Goal: Transaction & Acquisition: Purchase product/service

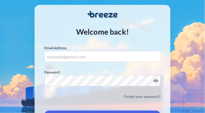
scroll to position [34, 0]
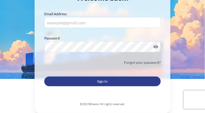
type input "[EMAIL_ADDRESS][DOMAIN_NAME]"
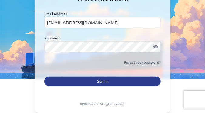
click at [101, 81] on span "Sign In" at bounding box center [102, 81] width 11 height 6
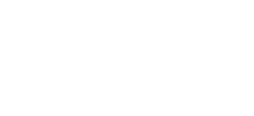
scroll to position [0, 0]
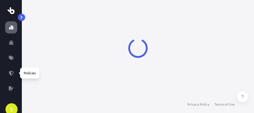
select select "2025"
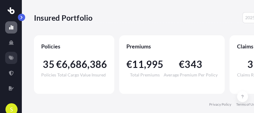
click at [12, 58] on icon at bounding box center [11, 58] width 5 height 4
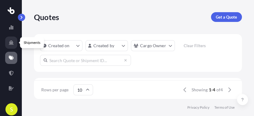
click at [12, 41] on icon at bounding box center [11, 42] width 5 height 4
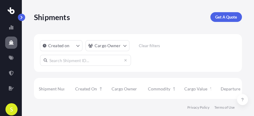
scroll to position [2, 0]
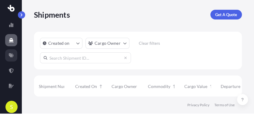
click at [13, 53] on icon at bounding box center [11, 55] width 5 height 5
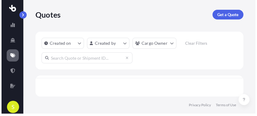
scroll to position [2, 3]
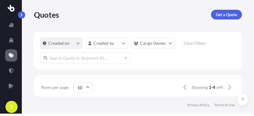
click at [78, 42] on icon "createdOn Filter options" at bounding box center [78, 43] width 4 height 4
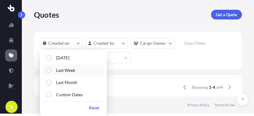
click at [49, 70] on div "Select Option" at bounding box center [48, 69] width 5 height 5
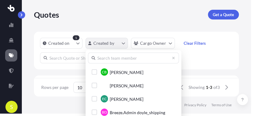
click at [123, 43] on html "S Quotes Get a Quote Created on 1 Created by Cargo Owner Clear Filters ID Creat…" at bounding box center [127, 56] width 254 height 116
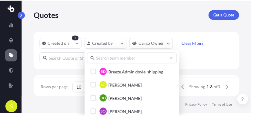
scroll to position [41, 0]
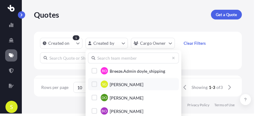
click at [95, 83] on div "Select Option" at bounding box center [94, 83] width 5 height 5
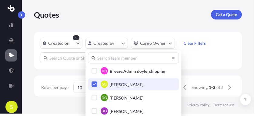
click at [173, 58] on icon at bounding box center [173, 58] width 2 height 2
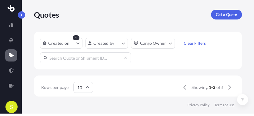
scroll to position [2, 3]
click at [199, 85] on html "S Quotes Get a Quote Created on 1 Created by Cargo Owner Clear Filters ID Creat…" at bounding box center [127, 56] width 254 height 116
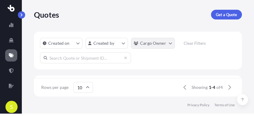
scroll to position [0, 0]
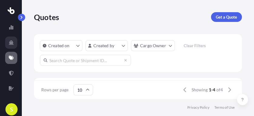
click at [11, 42] on icon at bounding box center [11, 42] width 5 height 4
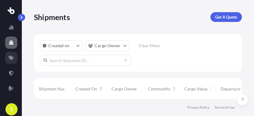
click at [10, 56] on icon at bounding box center [11, 58] width 5 height 4
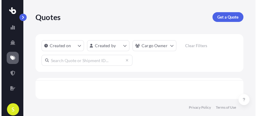
scroll to position [2, 3]
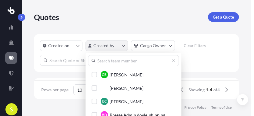
click at [124, 46] on html "S Quotes Get a Quote Created on Created by Cargo Owner Clear Filters ID Created…" at bounding box center [127, 58] width 254 height 116
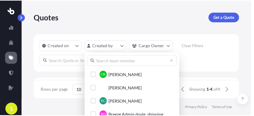
scroll to position [41, 0]
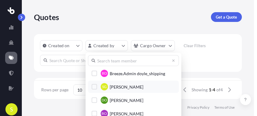
click at [93, 87] on div "Select Option" at bounding box center [94, 86] width 5 height 5
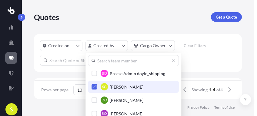
click at [205, 73] on html "S Quotes Get a Quote Created on Created by Cargo Owner Clear Filters ID Created…" at bounding box center [128, 58] width 257 height 116
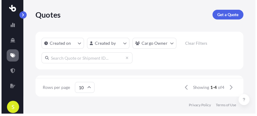
scroll to position [0, 0]
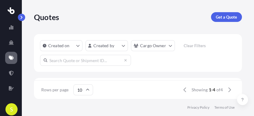
click at [12, 112] on span "S" at bounding box center [11, 109] width 3 height 6
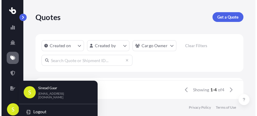
scroll to position [2, 3]
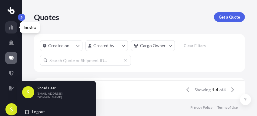
click at [10, 26] on icon at bounding box center [11, 27] width 5 height 5
select select "2025"
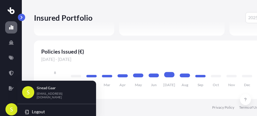
scroll to position [61, 0]
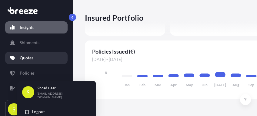
click at [22, 57] on p "Quotes" at bounding box center [27, 58] width 14 height 6
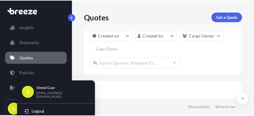
scroll to position [0, 3]
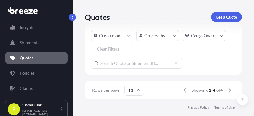
click at [116, 63] on input "text" at bounding box center [136, 62] width 91 height 11
click at [205, 91] on span "1-4" at bounding box center [212, 90] width 6 height 6
click at [205, 11] on div "Quotes Get a Quote" at bounding box center [163, 17] width 157 height 34
click at [205, 17] on p "Get a Quote" at bounding box center [226, 17] width 21 height 6
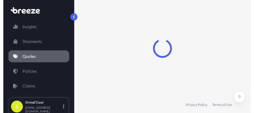
scroll to position [10, 0]
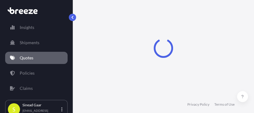
select select "Sea"
select select "1"
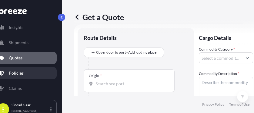
click at [17, 70] on p "Policies" at bounding box center [16, 73] width 15 height 6
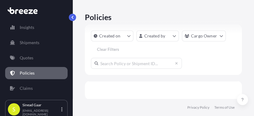
scroll to position [0, 3]
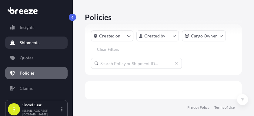
click at [12, 42] on icon at bounding box center [12, 42] width 5 height 4
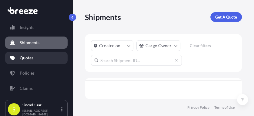
scroll to position [18, 154]
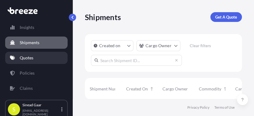
click at [17, 59] on link "Quotes" at bounding box center [36, 58] width 63 height 12
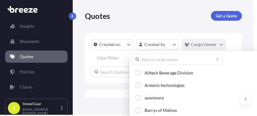
click at [205, 44] on html "Insights Shipments Quotes Policies Claims S [PERSON_NAME] [EMAIL_ADDRESS][DOMAI…" at bounding box center [128, 57] width 257 height 116
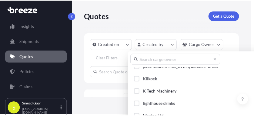
scroll to position [615, 0]
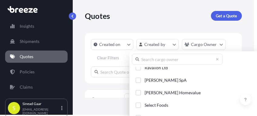
click at [205, 19] on html "Insights Shipments Quotes Policies Claims S [PERSON_NAME] [EMAIL_ADDRESS][DOMAI…" at bounding box center [128, 57] width 257 height 116
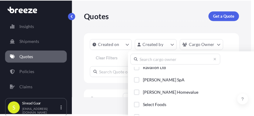
scroll to position [0, 3]
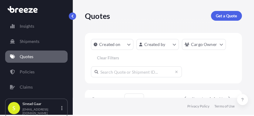
click at [205, 15] on p "Get a Quote" at bounding box center [226, 16] width 21 height 6
select select "Sea"
select select "1"
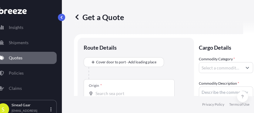
scroll to position [10, 0]
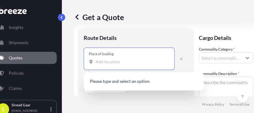
paste input "[PERSON_NAME] s.r.o., [STREET_ADDRESS]"
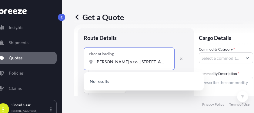
scroll to position [0, 53]
type input "[PERSON_NAME] s.r.o., [STREET_ADDRESS]"
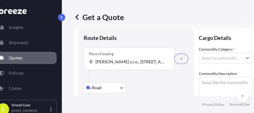
scroll to position [50, 0]
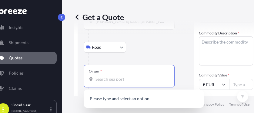
click at [96, 78] on input "Origin *" at bounding box center [132, 79] width 72 height 6
type input "i"
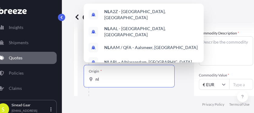
type input "n"
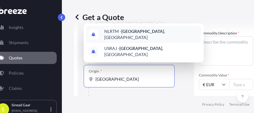
click at [144, 39] on span "NLRTM - [GEOGRAPHIC_DATA] , [GEOGRAPHIC_DATA]" at bounding box center [151, 34] width 95 height 12
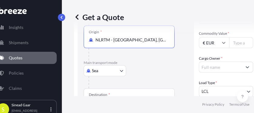
scroll to position [112, 0]
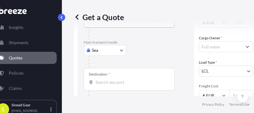
type input "NLRTM - [GEOGRAPHIC_DATA], [GEOGRAPHIC_DATA]"
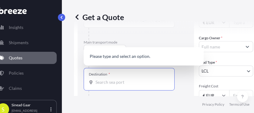
click at [100, 81] on input "Destination *" at bounding box center [132, 82] width 72 height 6
type input "i"
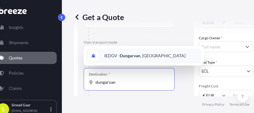
click at [118, 56] on span "IEDGV - [GEOGRAPHIC_DATA] , [GEOGRAPHIC_DATA]" at bounding box center [144, 56] width 81 height 6
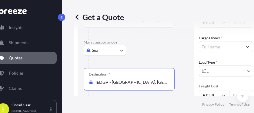
type input "IEDGV - [GEOGRAPHIC_DATA], [GEOGRAPHIC_DATA]"
click at [205, 47] on input "Cargo Owner *" at bounding box center [220, 46] width 43 height 11
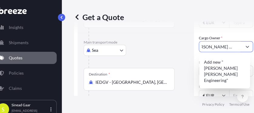
scroll to position [0, 0]
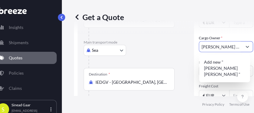
click at [205, 47] on icon "Show suggestions" at bounding box center [248, 47] width 4 height 4
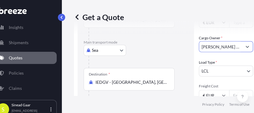
scroll to position [152, 0]
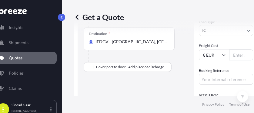
type input "[PERSON_NAME] [PERSON_NAME]"
click at [205, 54] on input "Freight Cost" at bounding box center [241, 54] width 24 height 11
type input "2495"
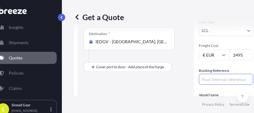
click at [205, 80] on input "Booking Reference" at bounding box center [226, 78] width 54 height 11
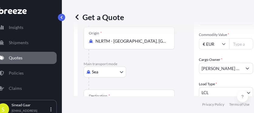
scroll to position [70, 0]
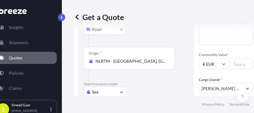
type input "GRP13552"
click at [205, 61] on input "Commodity Value *" at bounding box center [241, 63] width 24 height 11
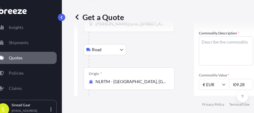
scroll to position [30, 0]
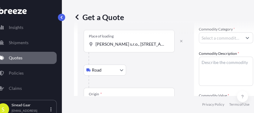
type input "20009.28"
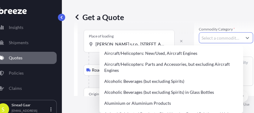
click at [205, 36] on input "Commodity Category *" at bounding box center [220, 37] width 43 height 11
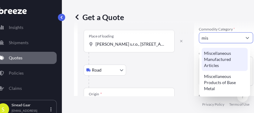
click at [205, 62] on div "Miscellaneous Manufactured Articles" at bounding box center [225, 59] width 46 height 23
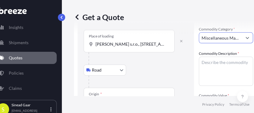
type input "Miscellaneous Manufactured Articles"
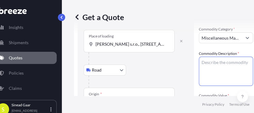
click at [205, 62] on textarea "Commodity Description *" at bounding box center [226, 70] width 54 height 29
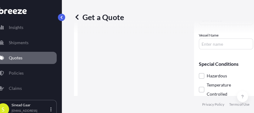
scroll to position [273, 0]
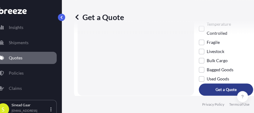
type textarea "air cooling system 4 pieces"
click at [205, 92] on p "Get a Quote" at bounding box center [226, 89] width 21 height 6
click at [205, 90] on p "Get a Quote" at bounding box center [226, 89] width 21 height 6
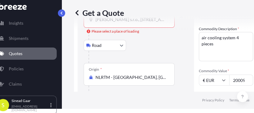
scroll to position [30, 0]
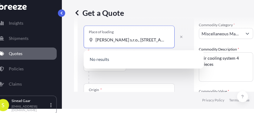
drag, startPoint x: 165, startPoint y: 39, endPoint x: 91, endPoint y: 33, distance: 74.6
click at [91, 33] on div "Place of loading [PERSON_NAME] s.r.o., [STREET_ADDRESS]" at bounding box center [129, 36] width 91 height 22
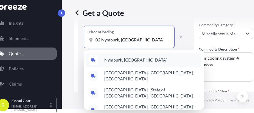
click at [117, 58] on span "Nymburk, [GEOGRAPHIC_DATA]" at bounding box center [135, 60] width 63 height 6
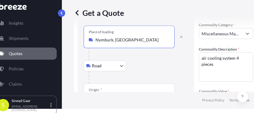
type input "Nymburk, [GEOGRAPHIC_DATA]"
click at [122, 66] on body "Insights Shipments Quotes Policies Claims S [PERSON_NAME] [EMAIL_ADDRESS][DOMAI…" at bounding box center [116, 52] width 254 height 113
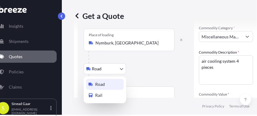
click at [111, 86] on div "Road" at bounding box center [105, 84] width 38 height 11
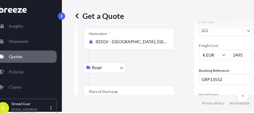
scroll to position [172, 0]
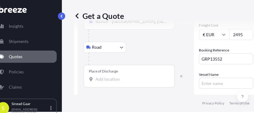
click at [101, 80] on input "Place of Discharge" at bounding box center [132, 79] width 72 height 6
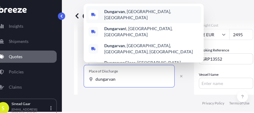
click at [126, 13] on span "Dungarvan , [GEOGRAPHIC_DATA], [GEOGRAPHIC_DATA]" at bounding box center [151, 14] width 95 height 12
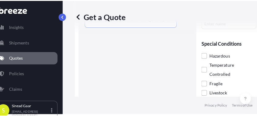
scroll to position [273, 0]
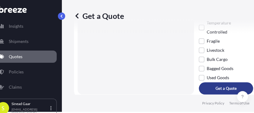
type input "Dungarvan, [GEOGRAPHIC_DATA], [GEOGRAPHIC_DATA]"
click at [205, 88] on p "Get a Quote" at bounding box center [226, 88] width 21 height 6
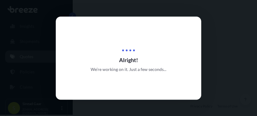
select select "Road"
select select "Sea"
select select "Road"
select select "1"
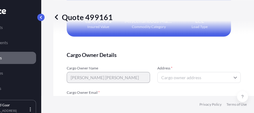
scroll to position [1417, 0]
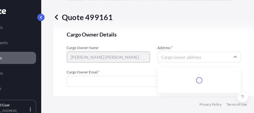
click at [165, 58] on input "Address *" at bounding box center [199, 56] width 83 height 11
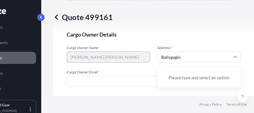
scroll to position [1428, 0]
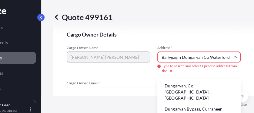
click at [205, 87] on li "Dungarvan, Co. [GEOGRAPHIC_DATA], [GEOGRAPHIC_DATA]" at bounding box center [199, 92] width 79 height 22
type input "Dungarvan, Co. [GEOGRAPHIC_DATA], [GEOGRAPHIC_DATA]"
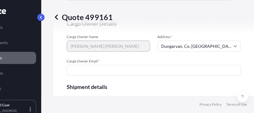
scroll to position [1417, 0]
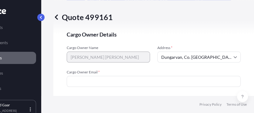
paste input "[EMAIL_ADDRESS][DOMAIN_NAME]"
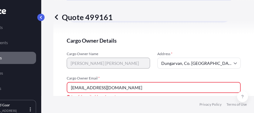
scroll to position [1423, 0]
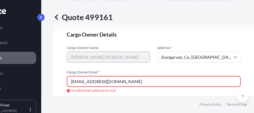
type input "[EMAIL_ADDRESS][DOMAIN_NAME]"
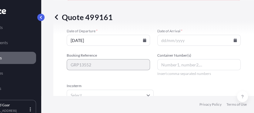
scroll to position [1502, 0]
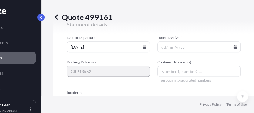
type input "[DATE]"
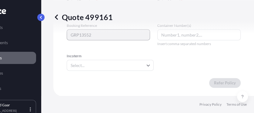
scroll to position [4, 32]
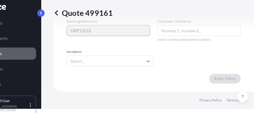
click at [148, 65] on input "Incoterm" at bounding box center [110, 60] width 87 height 11
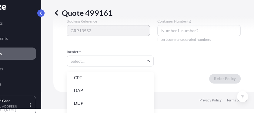
scroll to position [77, 0]
click at [112, 90] on li "EXW" at bounding box center [110, 92] width 82 height 12
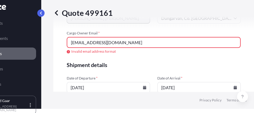
scroll to position [1417, 0]
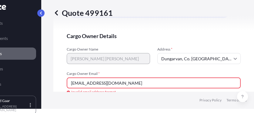
drag, startPoint x: 103, startPoint y: 86, endPoint x: 43, endPoint y: 86, distance: 59.8
click at [43, 86] on div "Quote 499161 Route Details Place of loading [GEOGRAPHIC_DATA], [GEOGRAPHIC_DATA…" at bounding box center [153, 44] width 225 height 96
type input "[EMAIL_ADDRESS][DOMAIN_NAME]"
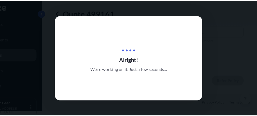
scroll to position [1, 32]
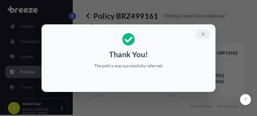
click at [202, 33] on icon "button" at bounding box center [203, 33] width 3 height 3
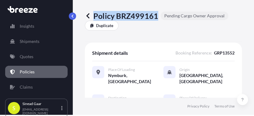
click at [155, 15] on div "Policy BRZ499161 Pending Cargo Owner Approval" at bounding box center [157, 16] width 144 height 10
drag, startPoint x: 155, startPoint y: 15, endPoint x: 151, endPoint y: 15, distance: 4.9
copy p "Policy BRZ499161"
